Goal: Communication & Community: Answer question/provide support

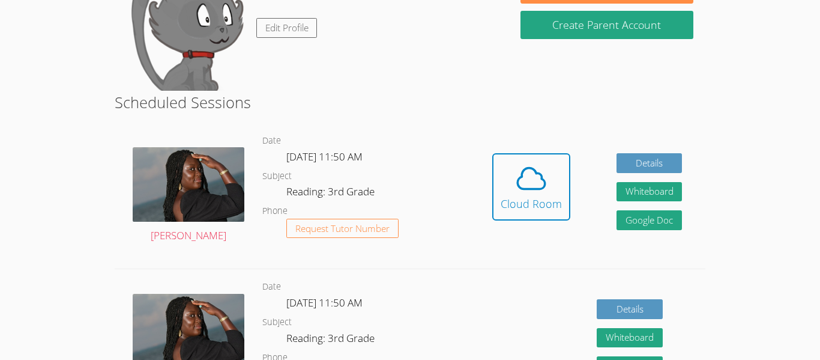
scroll to position [168, 0]
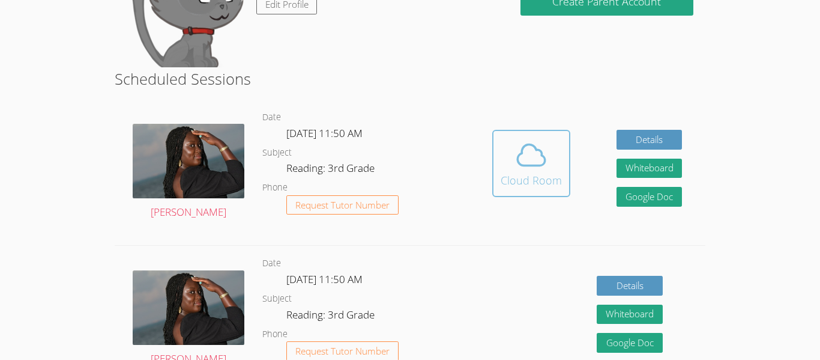
click at [520, 149] on icon at bounding box center [531, 155] width 34 height 34
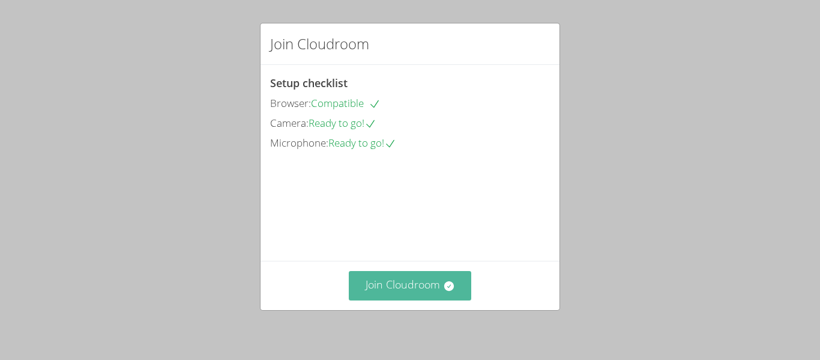
click at [433, 283] on button "Join Cloudroom" at bounding box center [410, 285] width 123 height 29
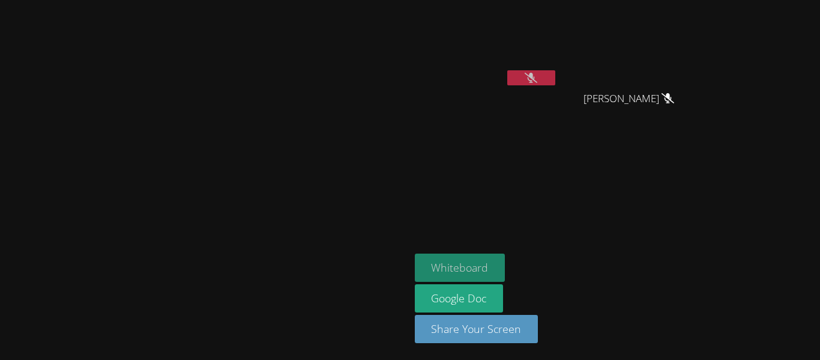
click at [505, 266] on button "Whiteboard" at bounding box center [460, 267] width 91 height 28
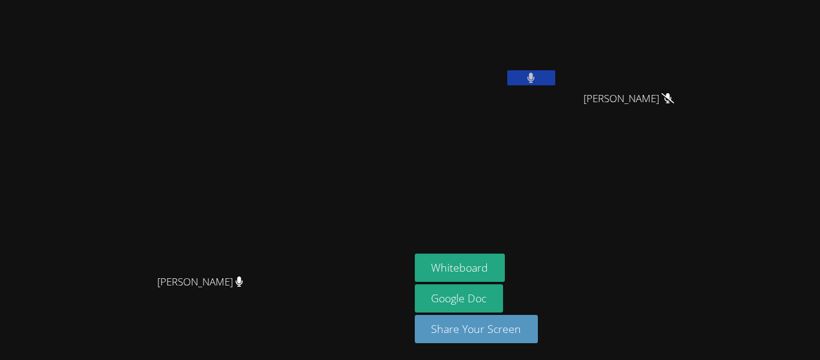
click at [541, 166] on aside "Natalie Garcia Danny Vue Danny Vue Whiteboard Google Doc Share Your Screen" at bounding box center [560, 180] width 300 height 360
click at [555, 75] on button at bounding box center [531, 77] width 48 height 15
click at [535, 73] on icon at bounding box center [531, 78] width 8 height 10
click at [537, 73] on icon at bounding box center [531, 78] width 13 height 10
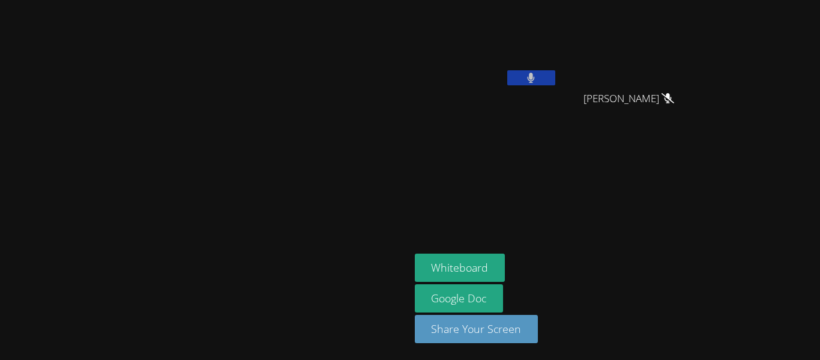
click at [295, 166] on video at bounding box center [205, 155] width 180 height 225
click at [555, 76] on button at bounding box center [531, 77] width 48 height 15
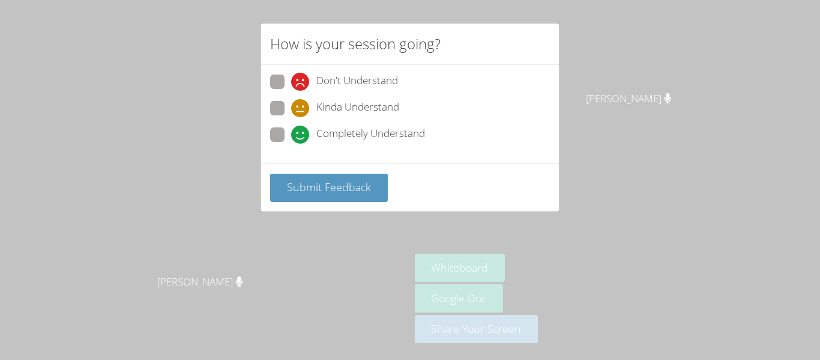
click at [385, 132] on span "Completely Understand" at bounding box center [370, 134] width 109 height 18
click at [301, 132] on input "Completely Understand" at bounding box center [296, 132] width 10 height 10
radio input "true"
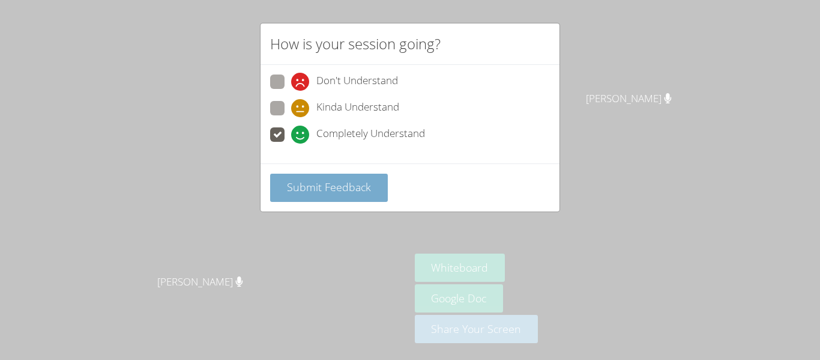
click at [368, 180] on span "Submit Feedback" at bounding box center [329, 186] width 84 height 14
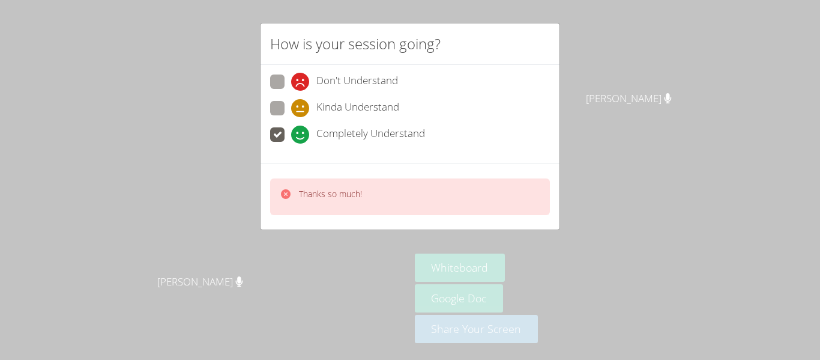
click at [391, 205] on div "Thanks so much!" at bounding box center [410, 196] width 280 height 37
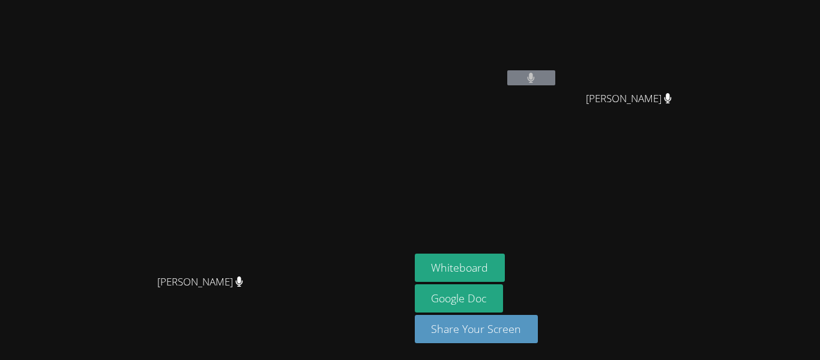
click at [295, 179] on video at bounding box center [205, 155] width 180 height 225
click at [537, 79] on icon at bounding box center [531, 78] width 13 height 10
